Goal: Task Accomplishment & Management: Manage account settings

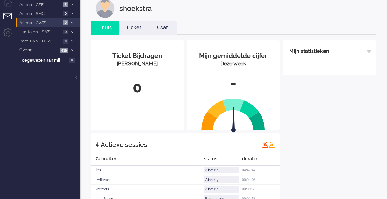
scroll to position [14, 0]
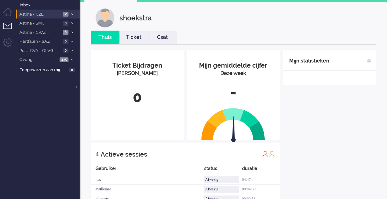
click at [72, 14] on icon at bounding box center [72, 14] width 2 height 2
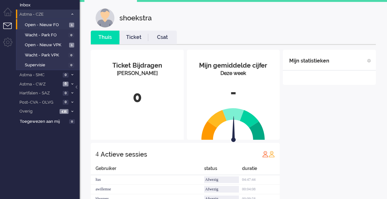
scroll to position [0, 0]
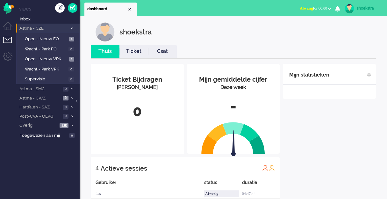
click at [365, 12] on link "shoekstra" at bounding box center [361, 9] width 37 height 10
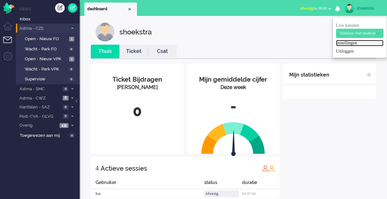
click at [346, 41] on link "Instellingen" at bounding box center [359, 43] width 47 height 6
select select
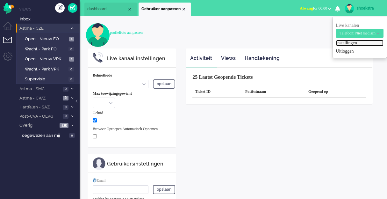
select select "browser"
checkbox input "true"
type input "[PERSON_NAME][EMAIL_ADDRESS][DOMAIN_NAME]"
checkbox input "true"
type input "[PHONE_NUMBER]"
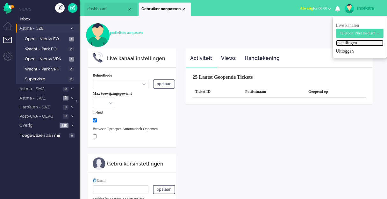
select select "nl"
select select "en_GB"
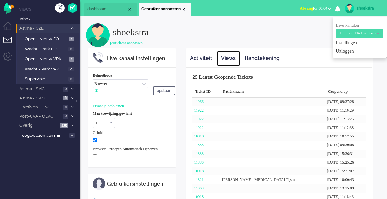
click at [232, 57] on link "Views" at bounding box center [228, 59] width 23 height 16
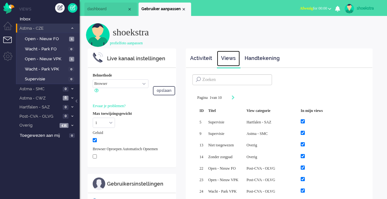
scroll to position [32, 0]
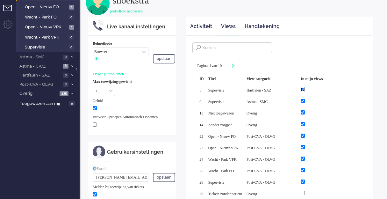
click at [305, 90] on input "checkbox" at bounding box center [303, 89] width 4 height 4
checkbox input "false"
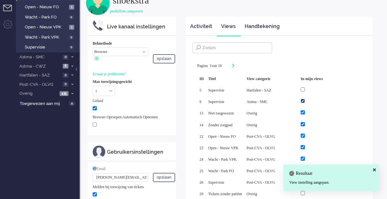
click at [305, 100] on input "checkbox" at bounding box center [303, 101] width 4 height 4
checkbox input "false"
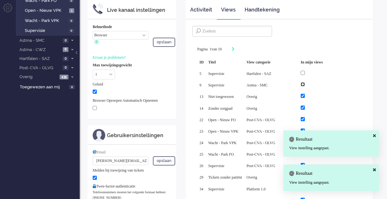
scroll to position [64, 0]
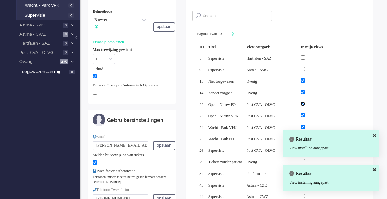
click at [305, 103] on input "checkbox" at bounding box center [303, 104] width 4 height 4
checkbox input "false"
click at [324, 114] on body "Thuis Dashboard Meldingen Volgen Kennisbank release_2.1.2 Views Inbox Astma - C…" at bounding box center [193, 35] width 387 height 199
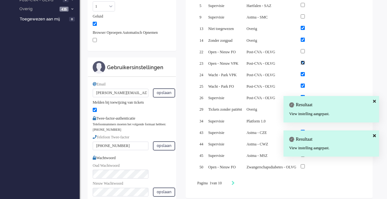
scroll to position [127, 0]
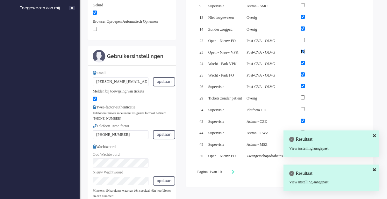
click at [305, 49] on input "checkbox" at bounding box center [303, 51] width 4 height 4
checkbox input "false"
click at [305, 61] on input "checkbox" at bounding box center [303, 63] width 4 height 4
checkbox input "false"
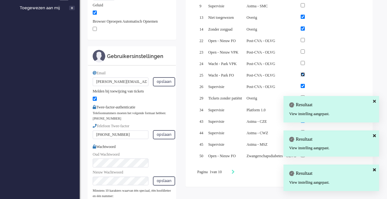
click at [305, 72] on input "checkbox" at bounding box center [303, 74] width 4 height 4
checkbox input "false"
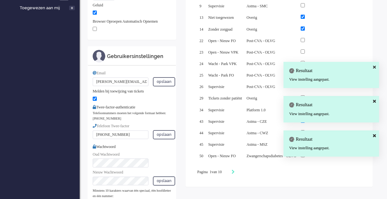
click at [323, 83] on div "Resultaat View instelling aangepast." at bounding box center [332, 75] width 96 height 26
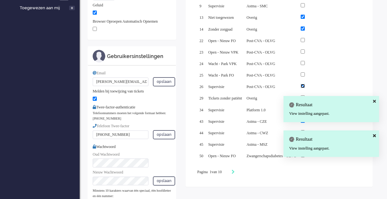
click at [305, 84] on input "checkbox" at bounding box center [303, 86] width 4 height 4
checkbox input "false"
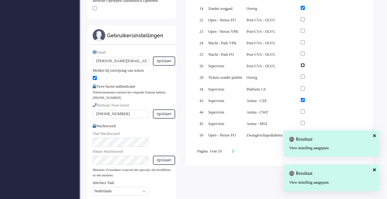
scroll to position [159, 0]
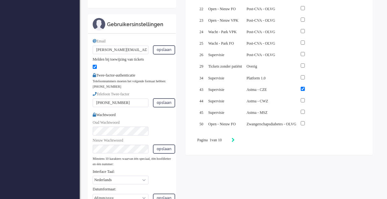
click at [235, 138] on icon "Next" at bounding box center [233, 140] width 3 height 4
type input "2"
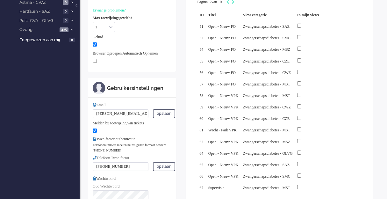
scroll to position [127, 0]
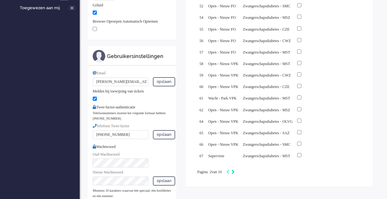
click at [235, 170] on icon "Next" at bounding box center [233, 172] width 3 height 4
type input "3"
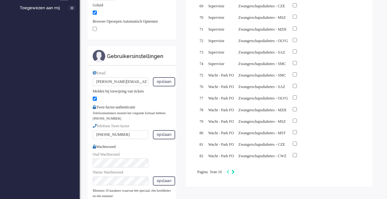
click at [235, 170] on icon "Next" at bounding box center [233, 172] width 3 height 4
type input "4"
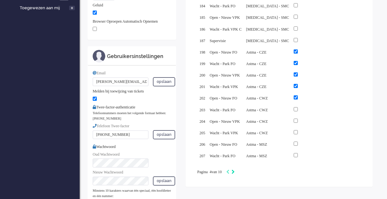
click at [235, 170] on icon "Next" at bounding box center [233, 172] width 3 height 4
type input "5"
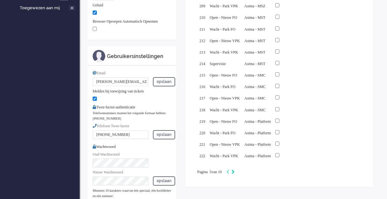
click at [235, 170] on icon "Next" at bounding box center [233, 172] width 3 height 4
type input "6"
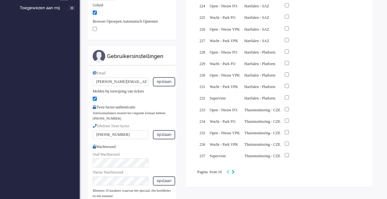
click at [235, 170] on icon "Next" at bounding box center [233, 172] width 3 height 4
type input "7"
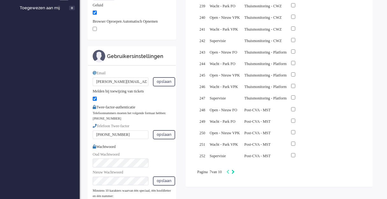
click at [235, 170] on icon "Next" at bounding box center [233, 172] width 3 height 4
type input "8"
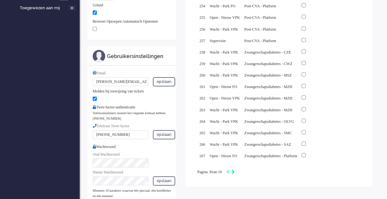
click at [235, 170] on icon "Next" at bounding box center [233, 172] width 3 height 4
type input "9"
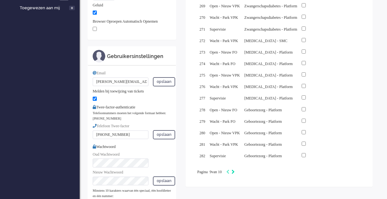
click at [235, 170] on icon "Next" at bounding box center [233, 172] width 3 height 4
type input "10"
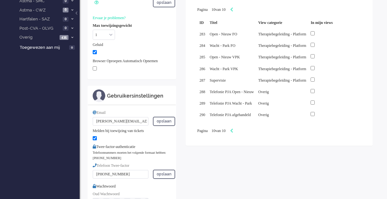
scroll to position [32, 0]
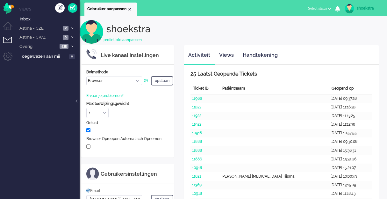
select select "browser"
select select "nl"
click at [50, 35] on span "Astma - CWZ" at bounding box center [39, 37] width 42 height 6
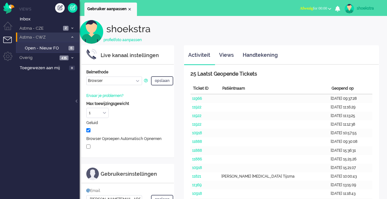
click at [50, 35] on span "Astma - CWZ" at bounding box center [42, 37] width 49 height 6
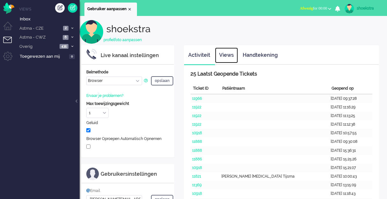
click at [226, 56] on link "Views" at bounding box center [226, 55] width 23 height 16
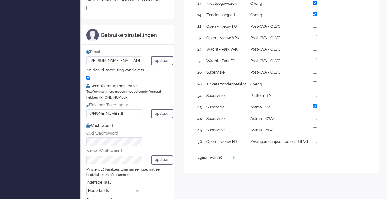
scroll to position [127, 0]
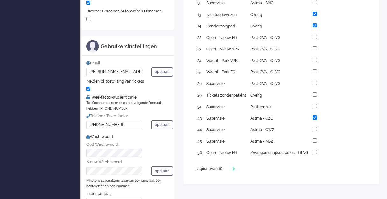
click at [238, 167] on div "Pagina 1 van 10" at bounding box center [281, 169] width 172 height 6
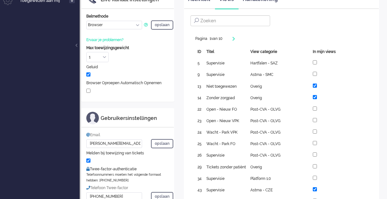
scroll to position [0, 0]
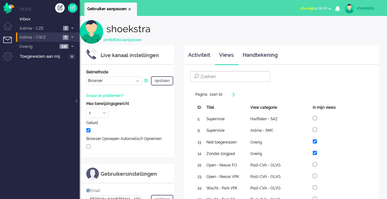
click at [73, 36] on icon at bounding box center [72, 37] width 2 height 2
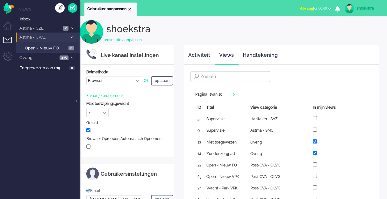
click at [73, 36] on icon at bounding box center [72, 37] width 2 height 2
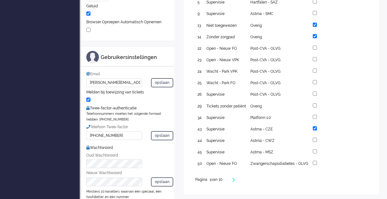
scroll to position [127, 0]
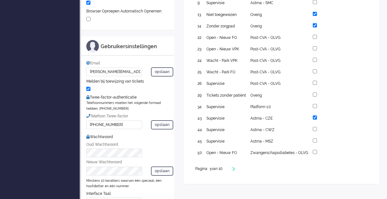
click at [234, 169] on div "Pagination" at bounding box center [230, 169] width 11 height 6
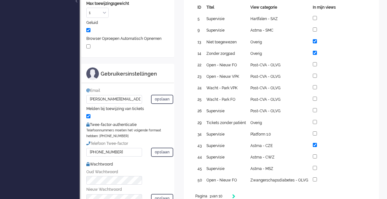
scroll to position [159, 0]
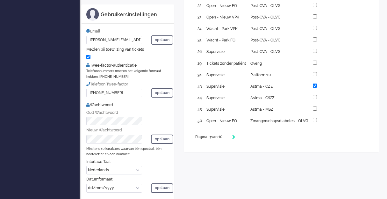
click at [235, 136] on icon "Next" at bounding box center [233, 137] width 3 height 4
type input "2"
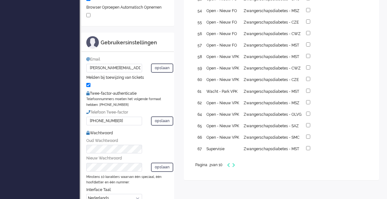
scroll to position [191, 0]
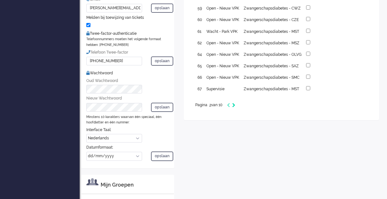
click at [235, 107] on icon "Next" at bounding box center [233, 105] width 3 height 4
type input "3"
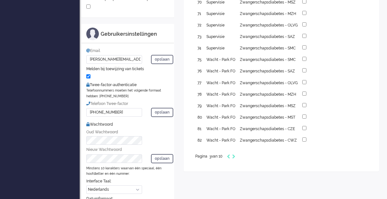
scroll to position [159, 0]
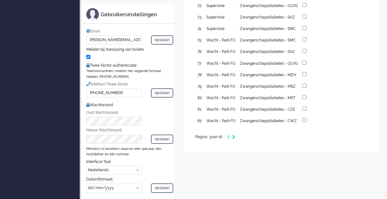
click at [235, 136] on icon "Next" at bounding box center [233, 137] width 3 height 4
type input "4"
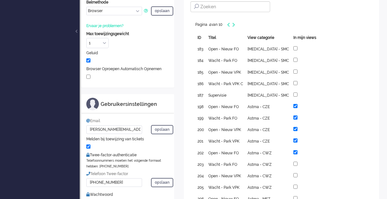
scroll to position [64, 0]
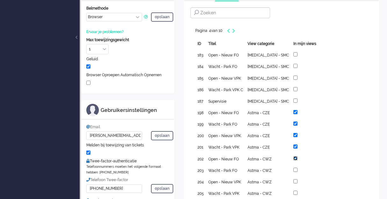
click at [293, 158] on input "checkbox" at bounding box center [295, 158] width 4 height 4
checkbox input "false"
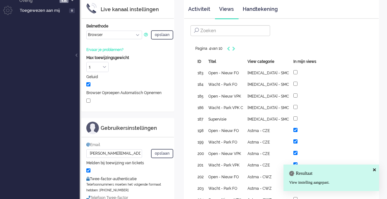
scroll to position [0, 0]
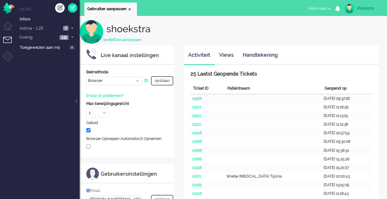
select select "browser"
select select "nl"
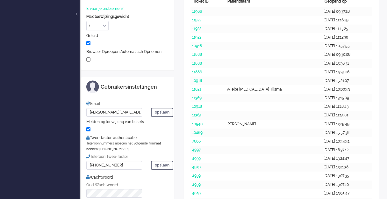
scroll to position [96, 0]
